Goal: Obtain resource: Download file/media

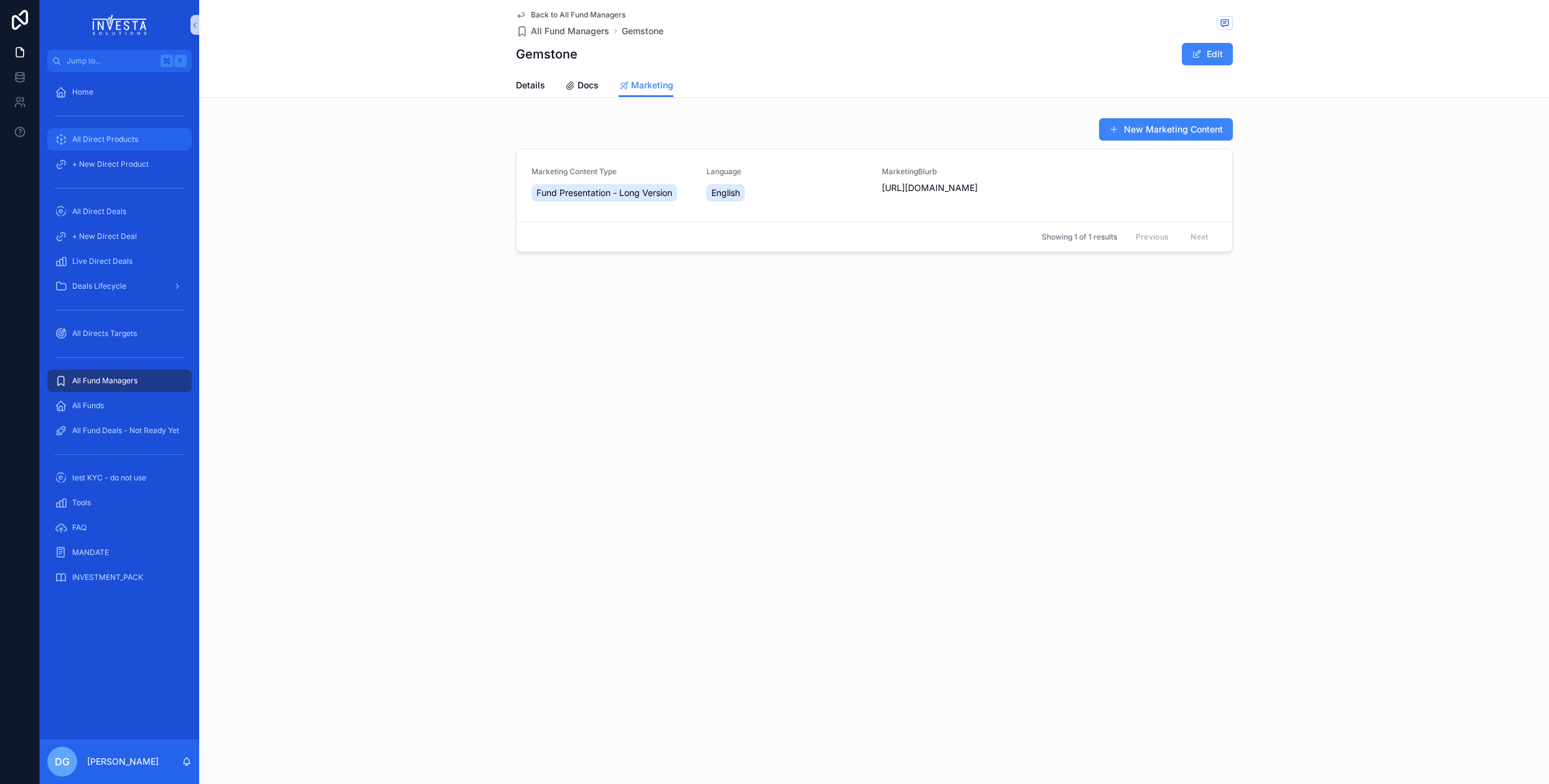
click at [110, 140] on span "All Direct Products" at bounding box center [105, 139] width 66 height 10
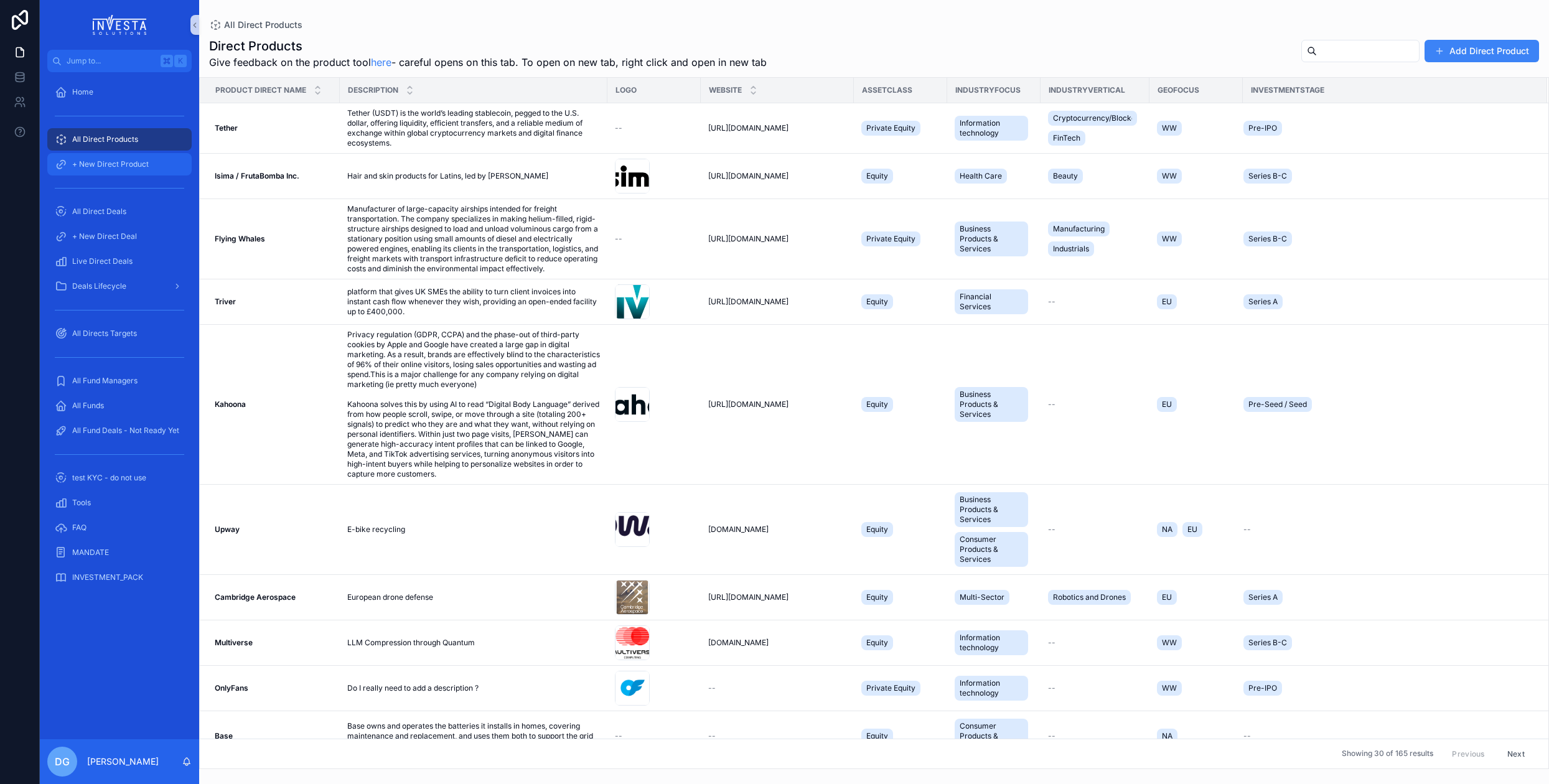
click at [114, 163] on span "+ New Direct Product" at bounding box center [110, 164] width 76 height 10
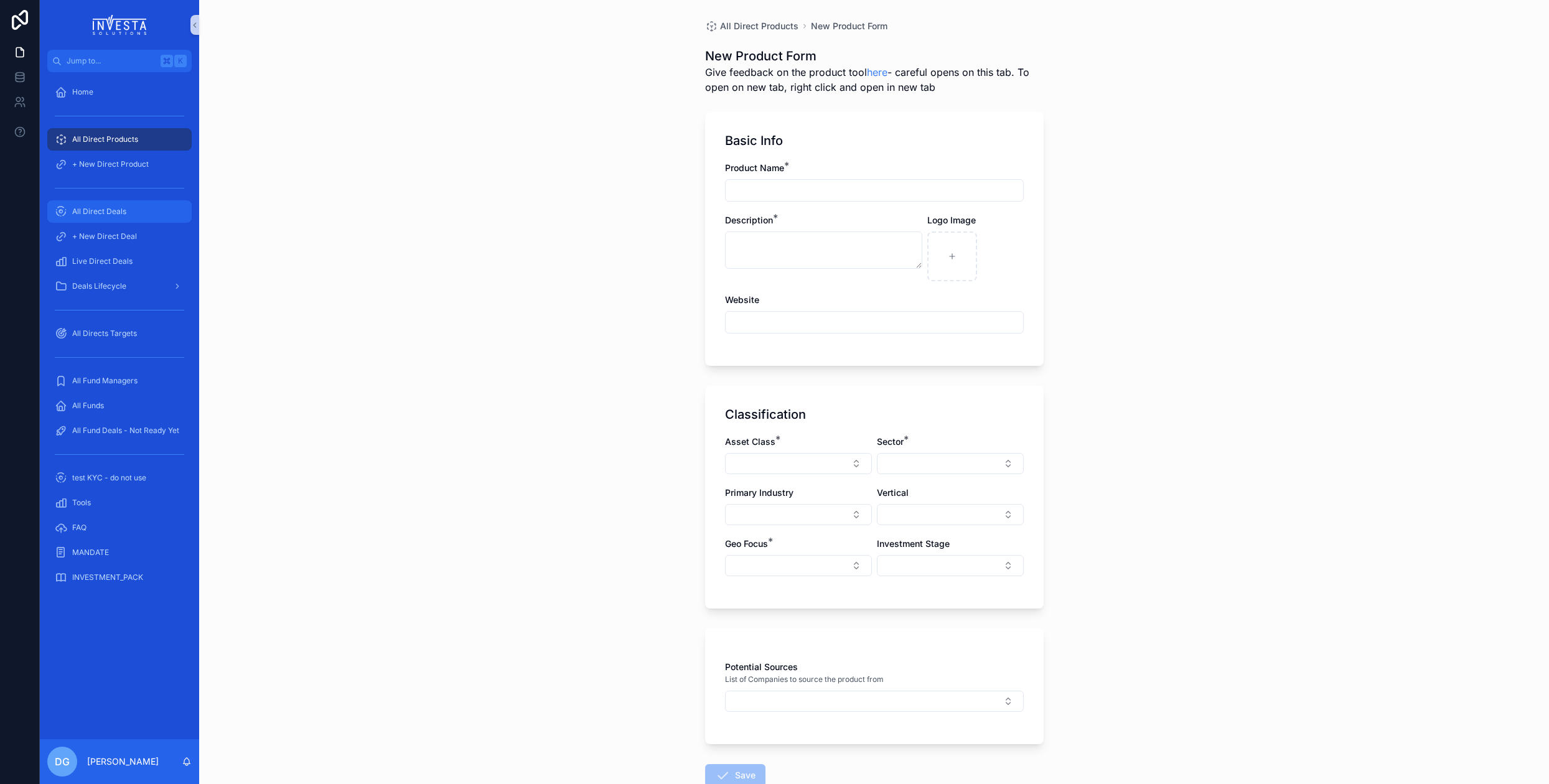
click at [109, 211] on span "All Direct Deals" at bounding box center [99, 212] width 54 height 10
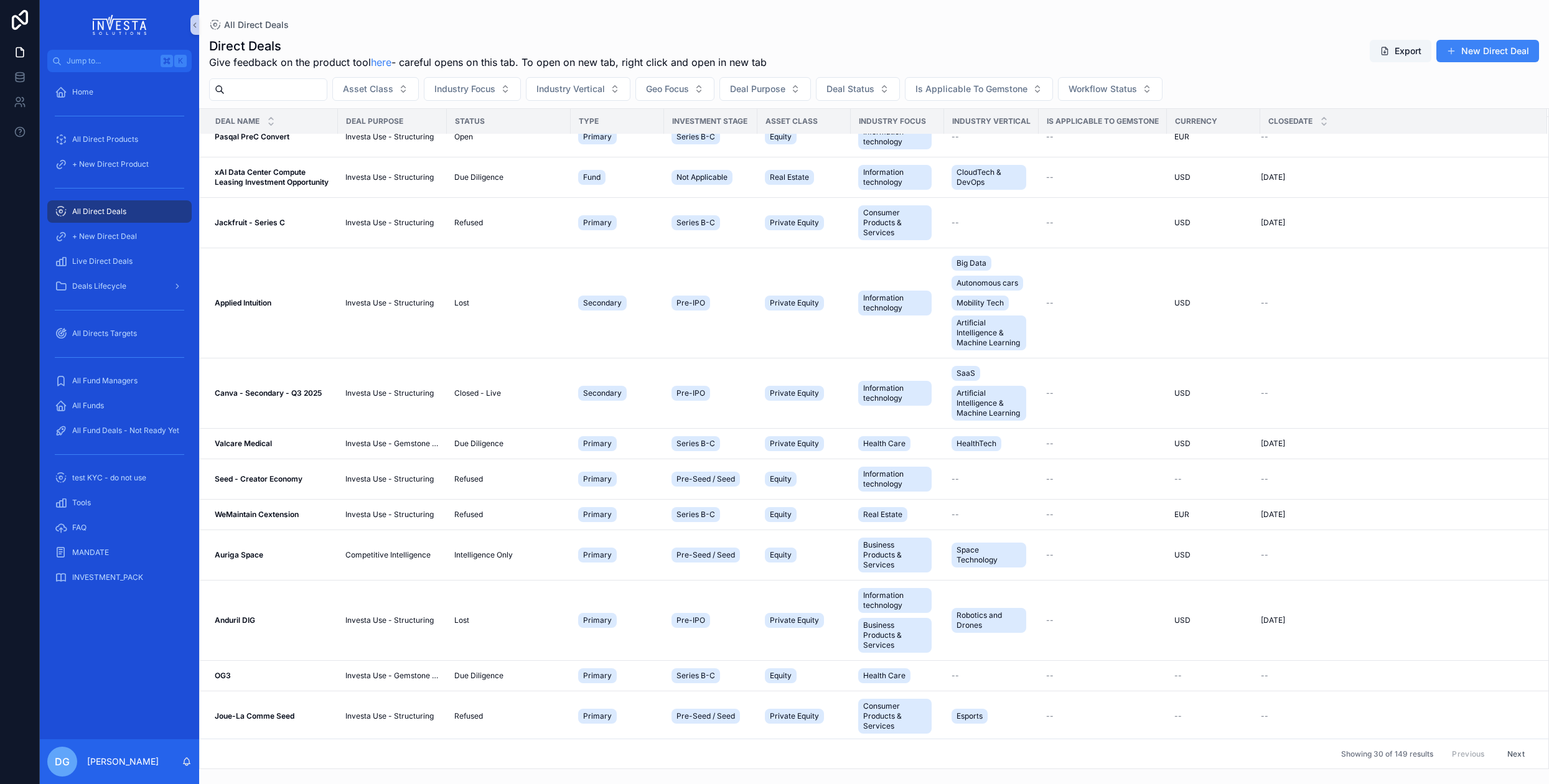
scroll to position [828, 0]
click at [134, 237] on span "+ New Direct Deal" at bounding box center [104, 237] width 65 height 10
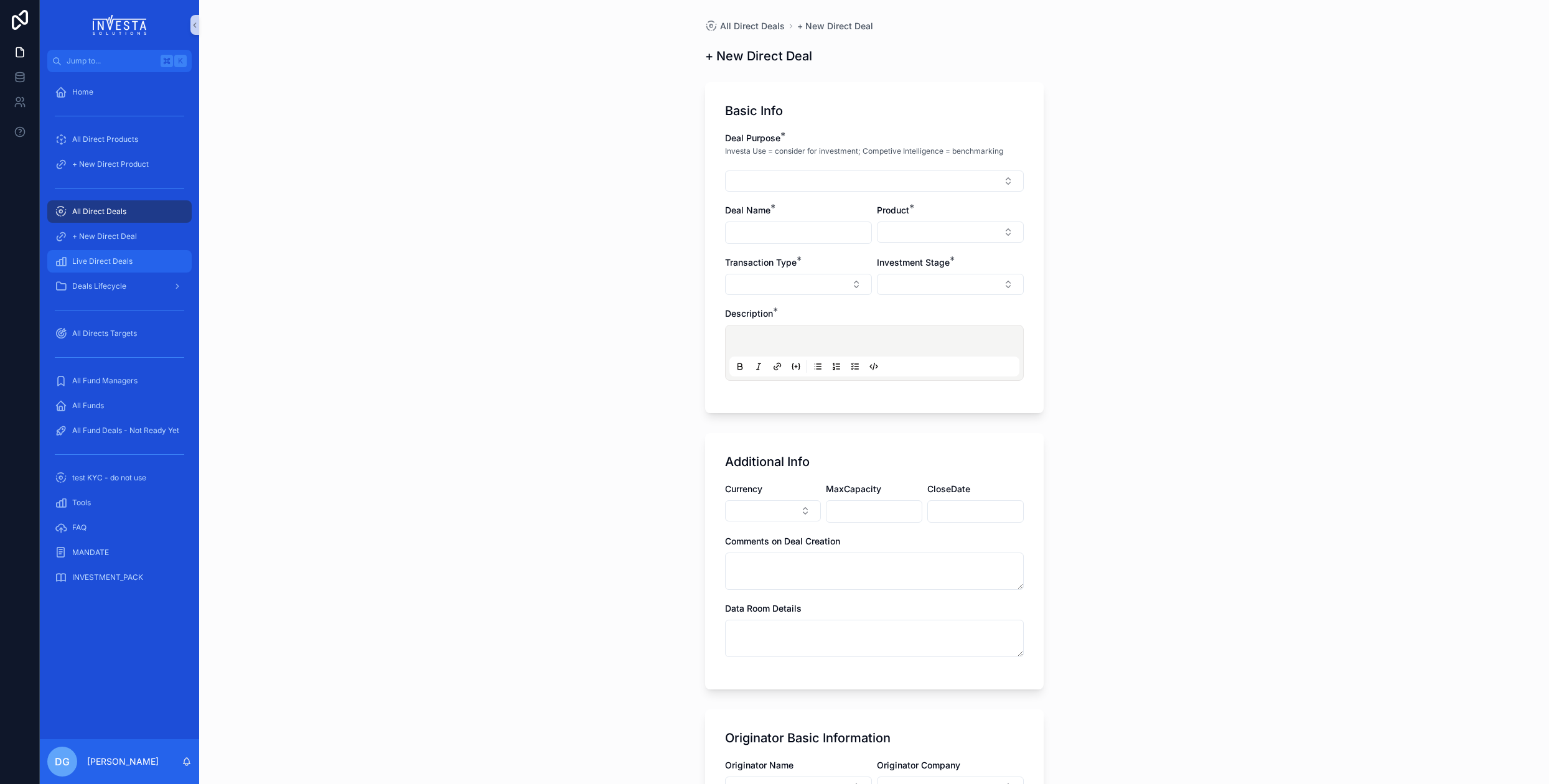
click at [119, 262] on span "Live Direct Deals" at bounding box center [102, 262] width 60 height 10
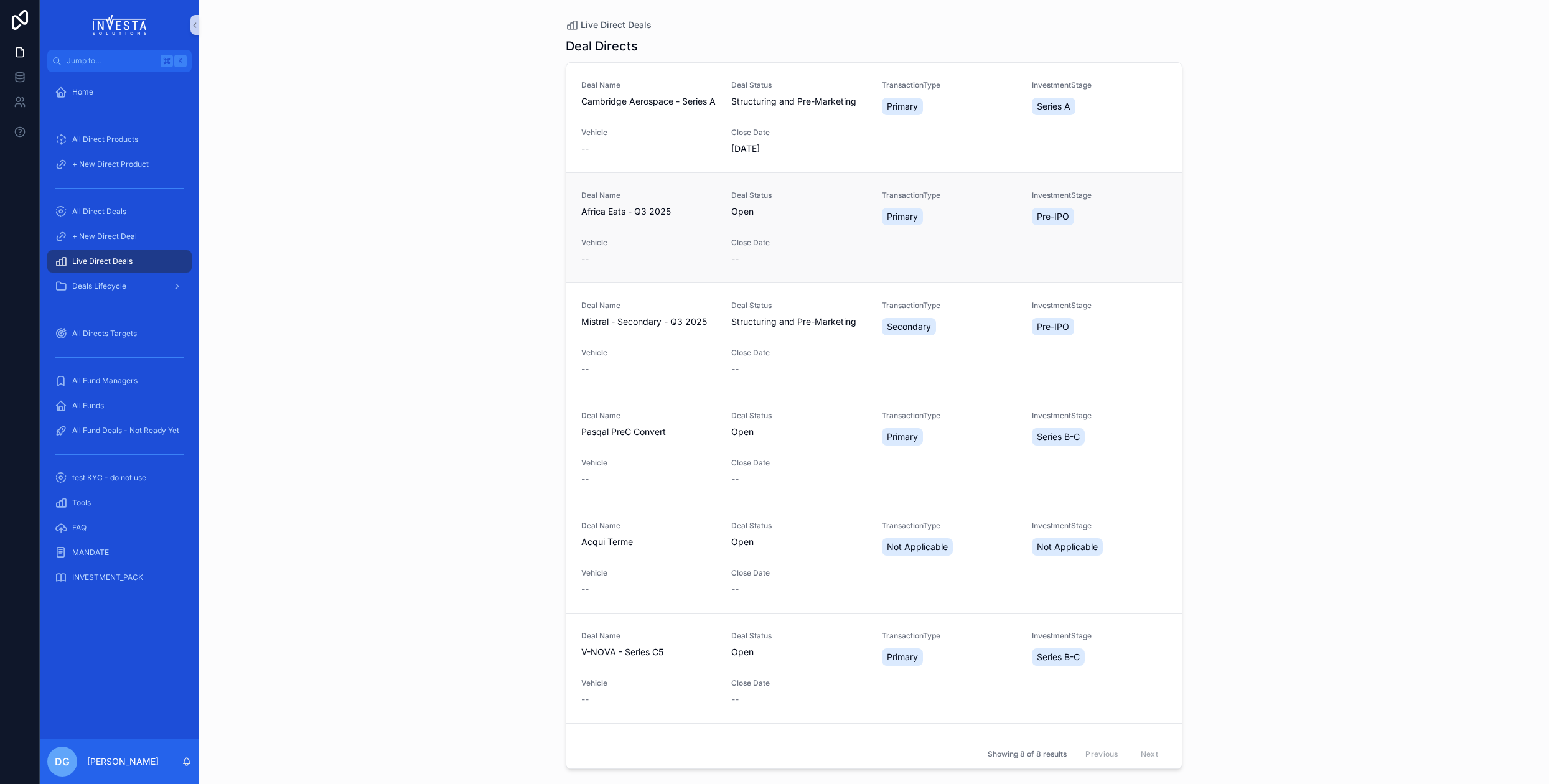
click at [613, 216] on span "Africa Eats - Q3 2025" at bounding box center [649, 211] width 135 height 12
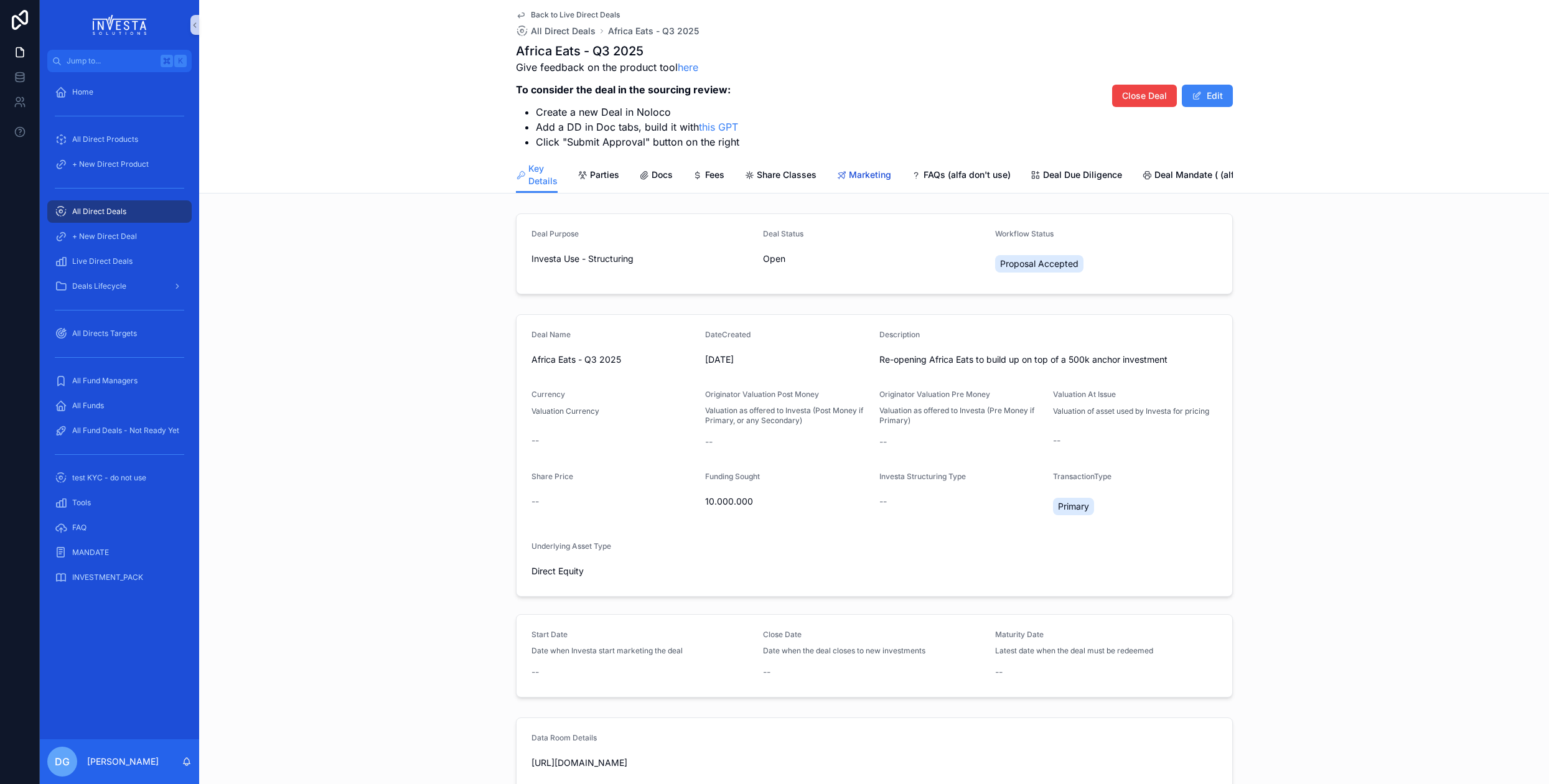
click at [876, 173] on span "Marketing" at bounding box center [870, 175] width 42 height 12
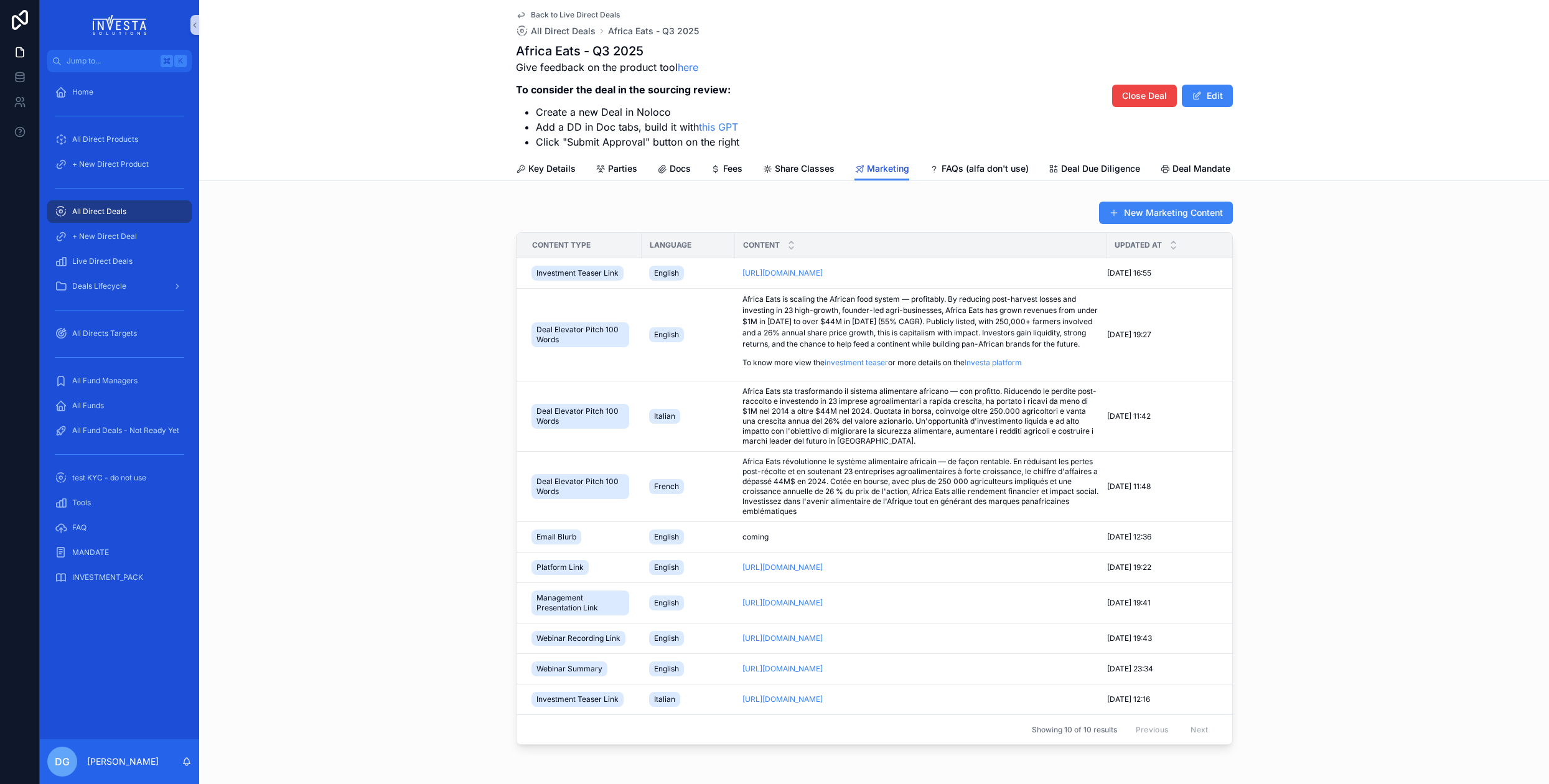
scroll to position [56, 0]
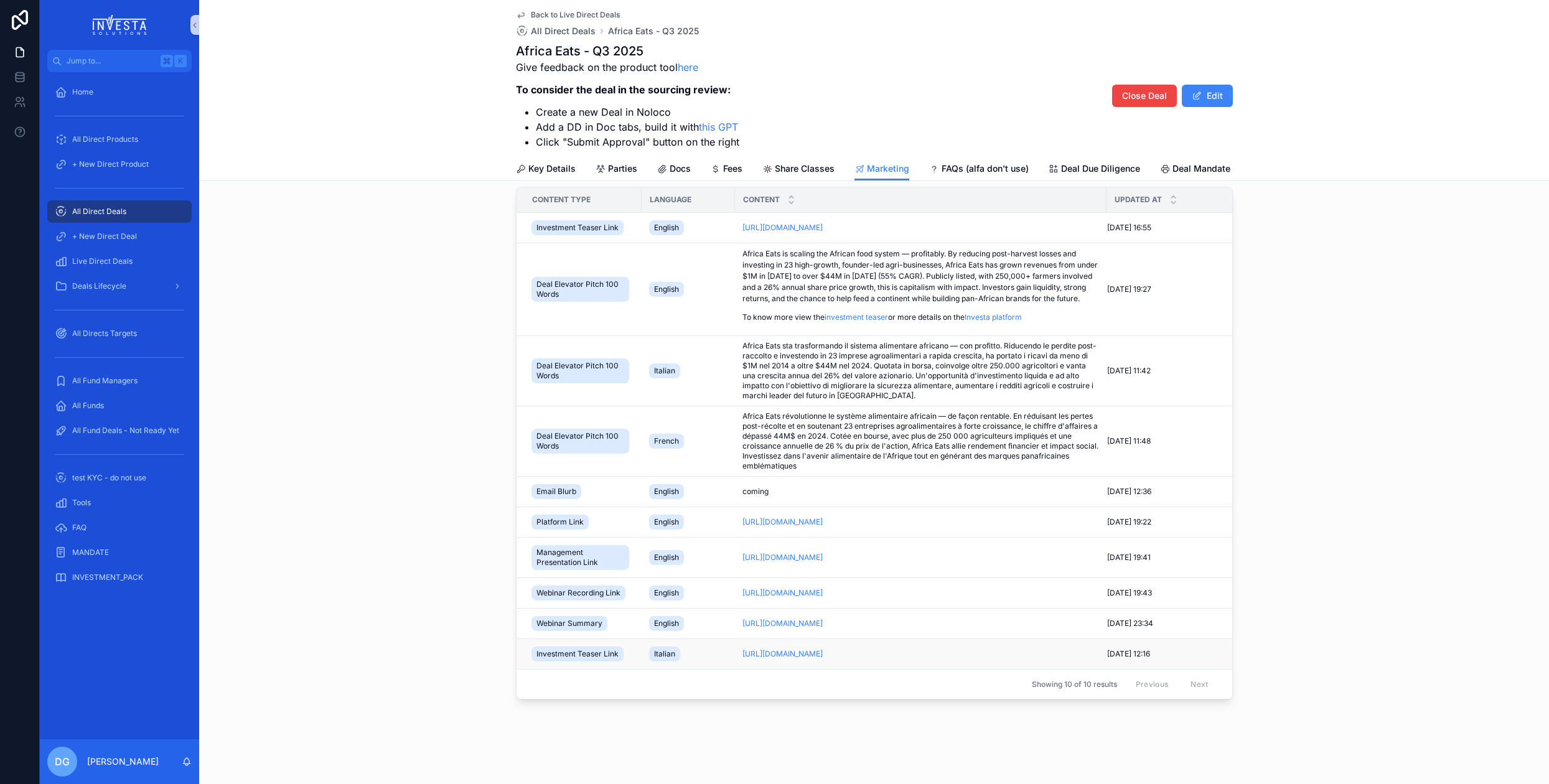
click at [599, 654] on span "Investment Teaser Link" at bounding box center [578, 654] width 82 height 10
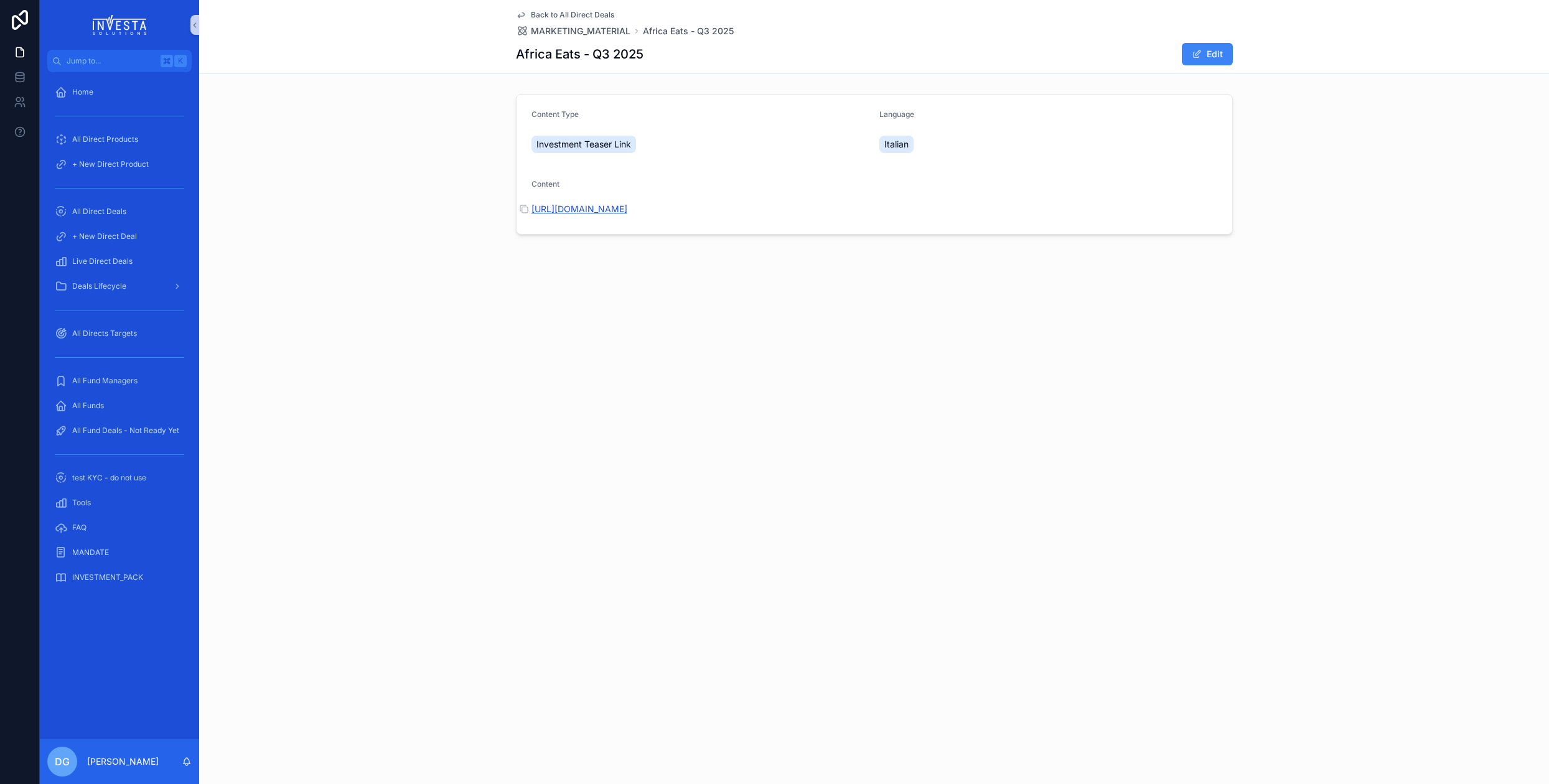
click at [601, 210] on link "[URL][DOMAIN_NAME]" at bounding box center [579, 209] width 96 height 10
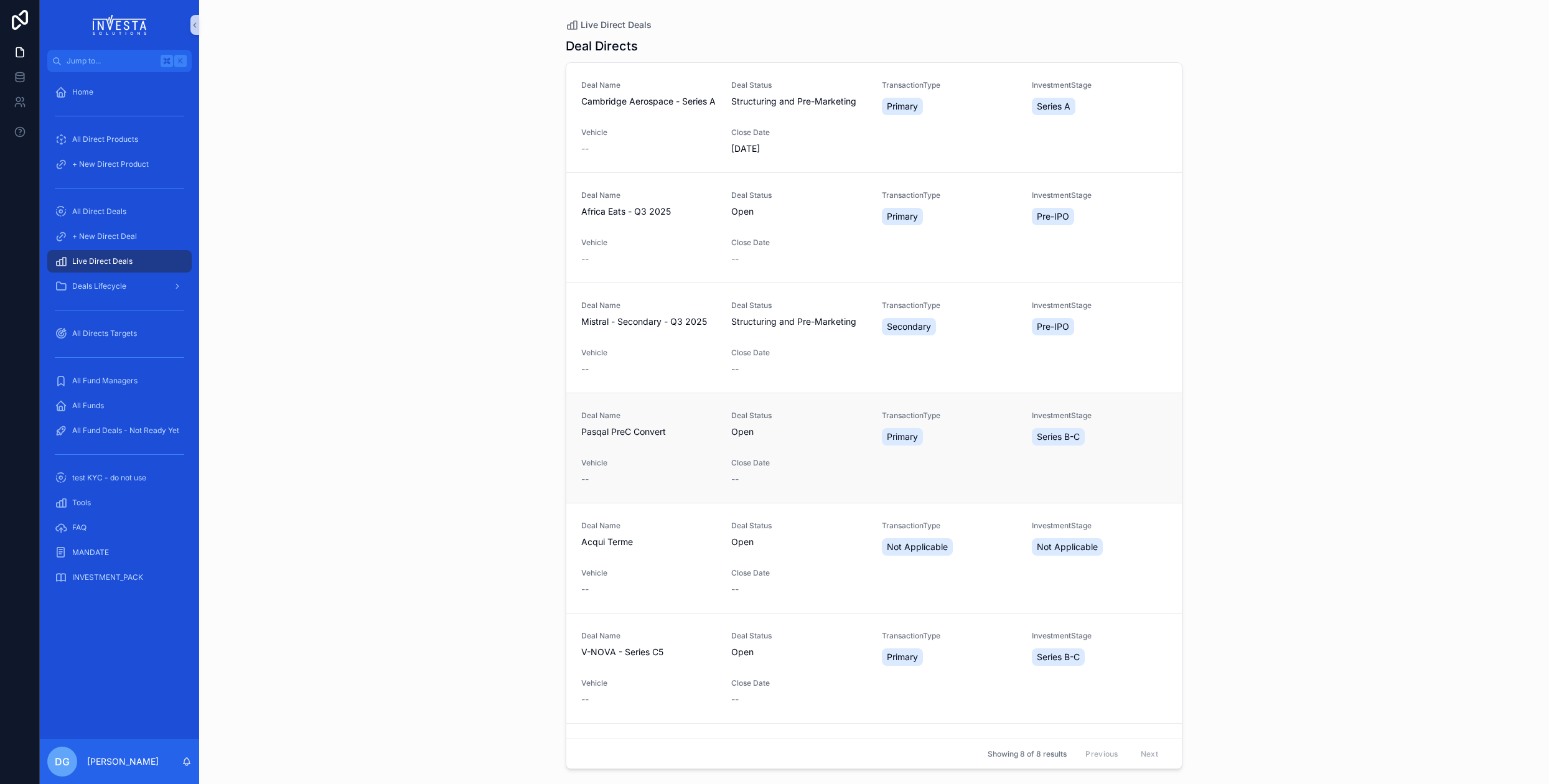
click at [667, 444] on div "Deal Name Pasqal PreC Convert" at bounding box center [649, 429] width 135 height 37
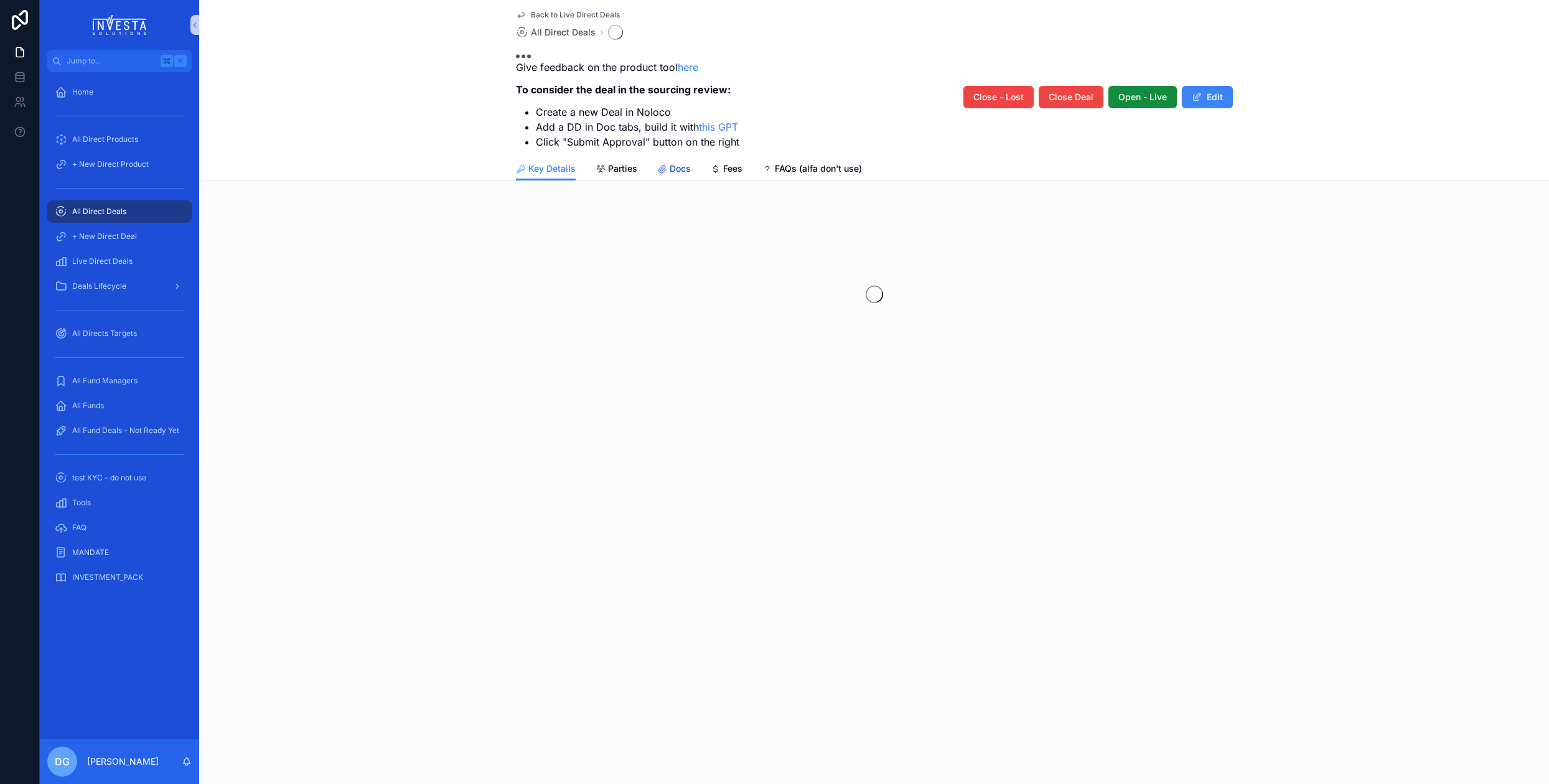
click at [672, 170] on span "Docs" at bounding box center [680, 168] width 21 height 12
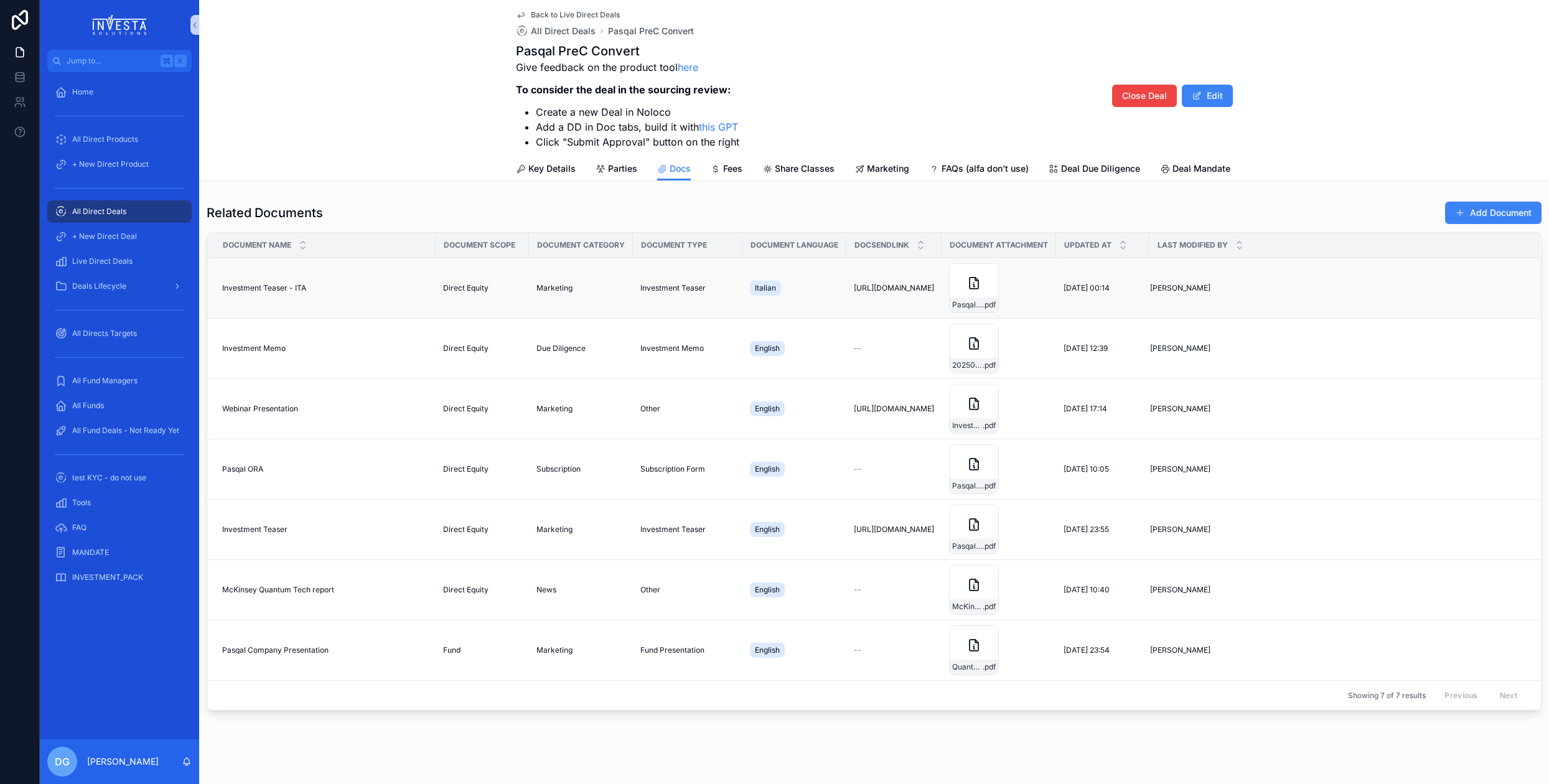
click at [280, 288] on span "Investment Teaser - ITA" at bounding box center [264, 288] width 84 height 10
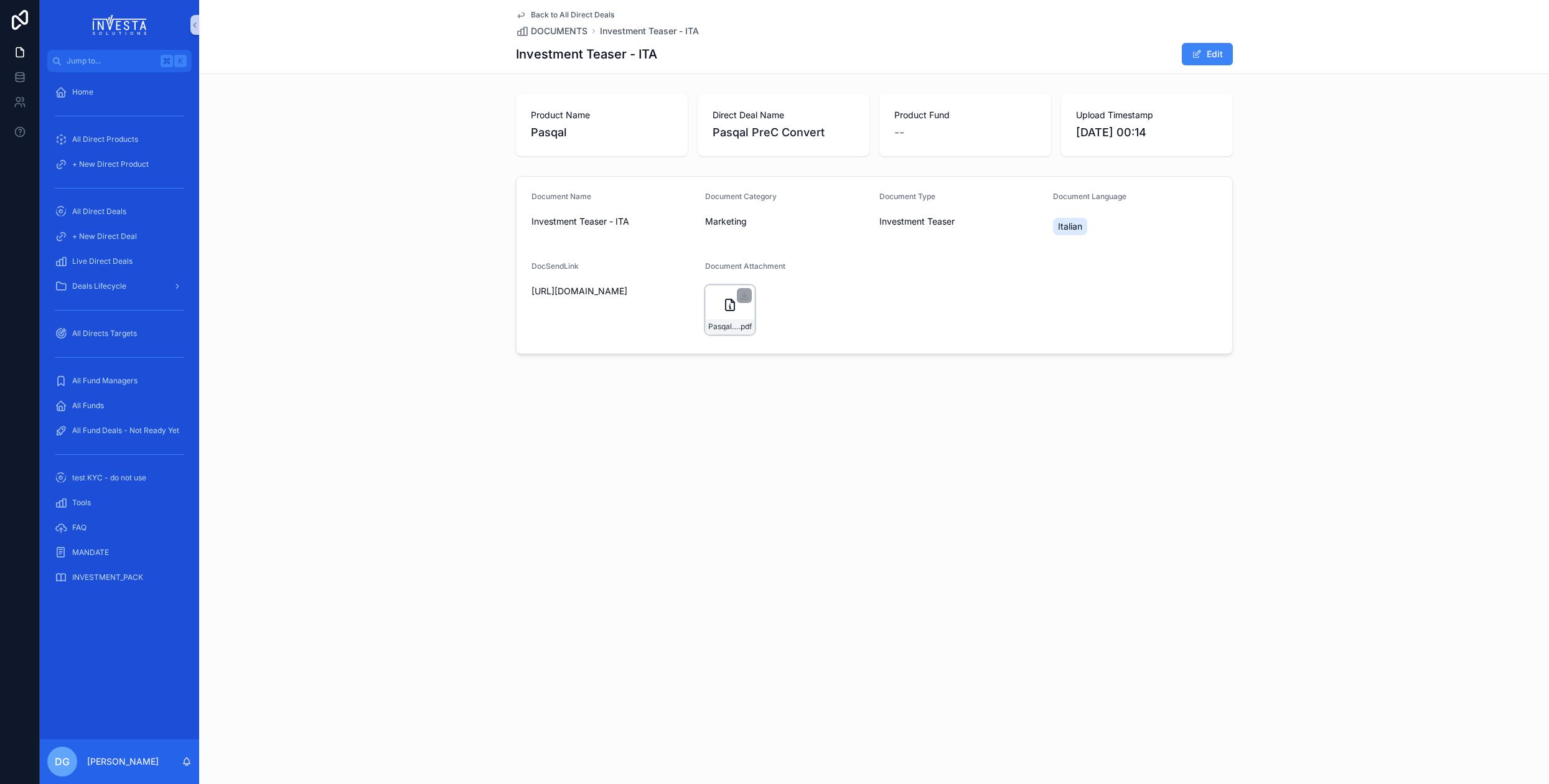
click at [733, 309] on icon "scrollable content" at bounding box center [730, 305] width 15 height 15
